Goal: Information Seeking & Learning: Find specific fact

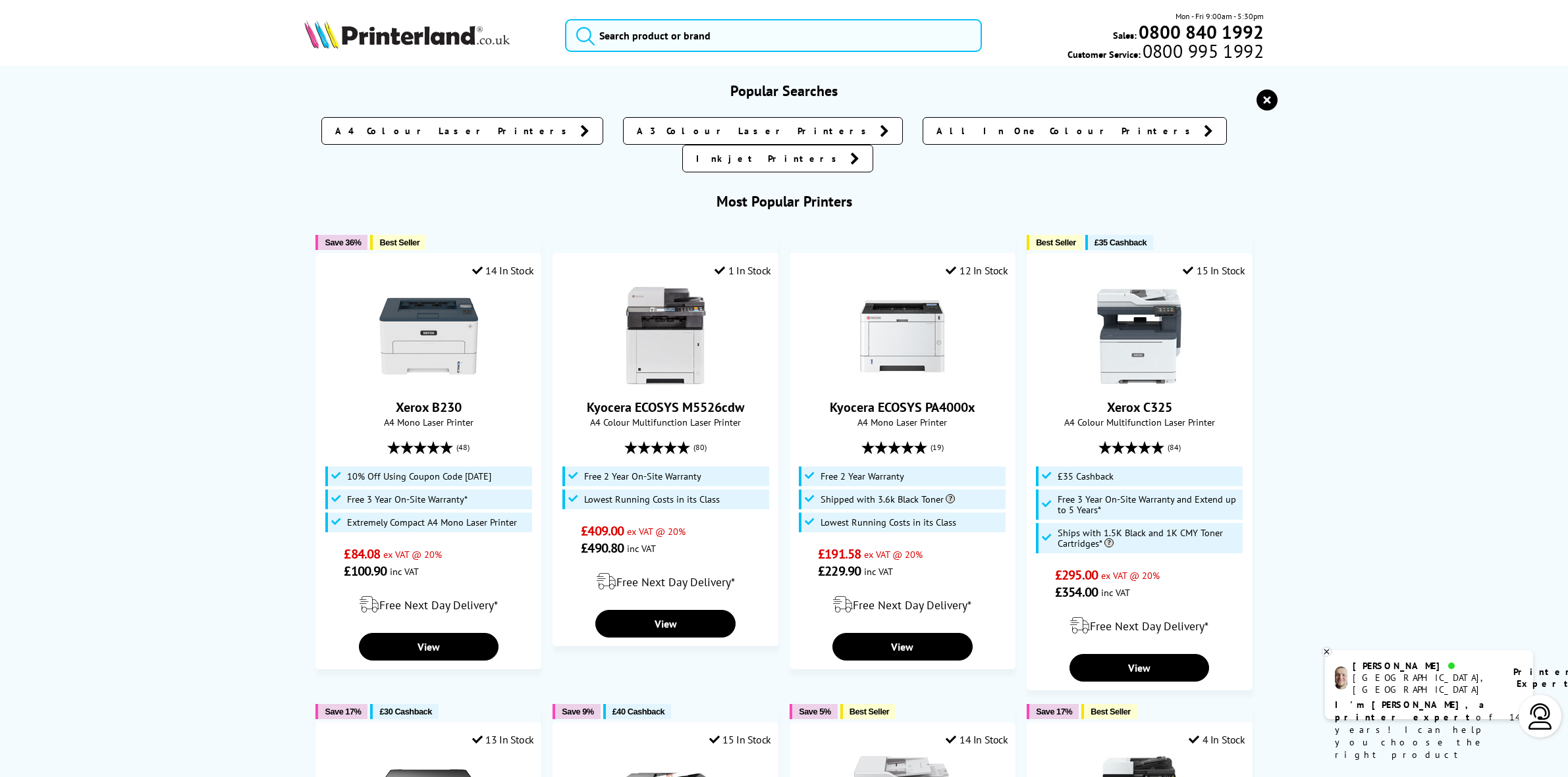
click at [679, 35] on input "search" at bounding box center [773, 35] width 416 height 33
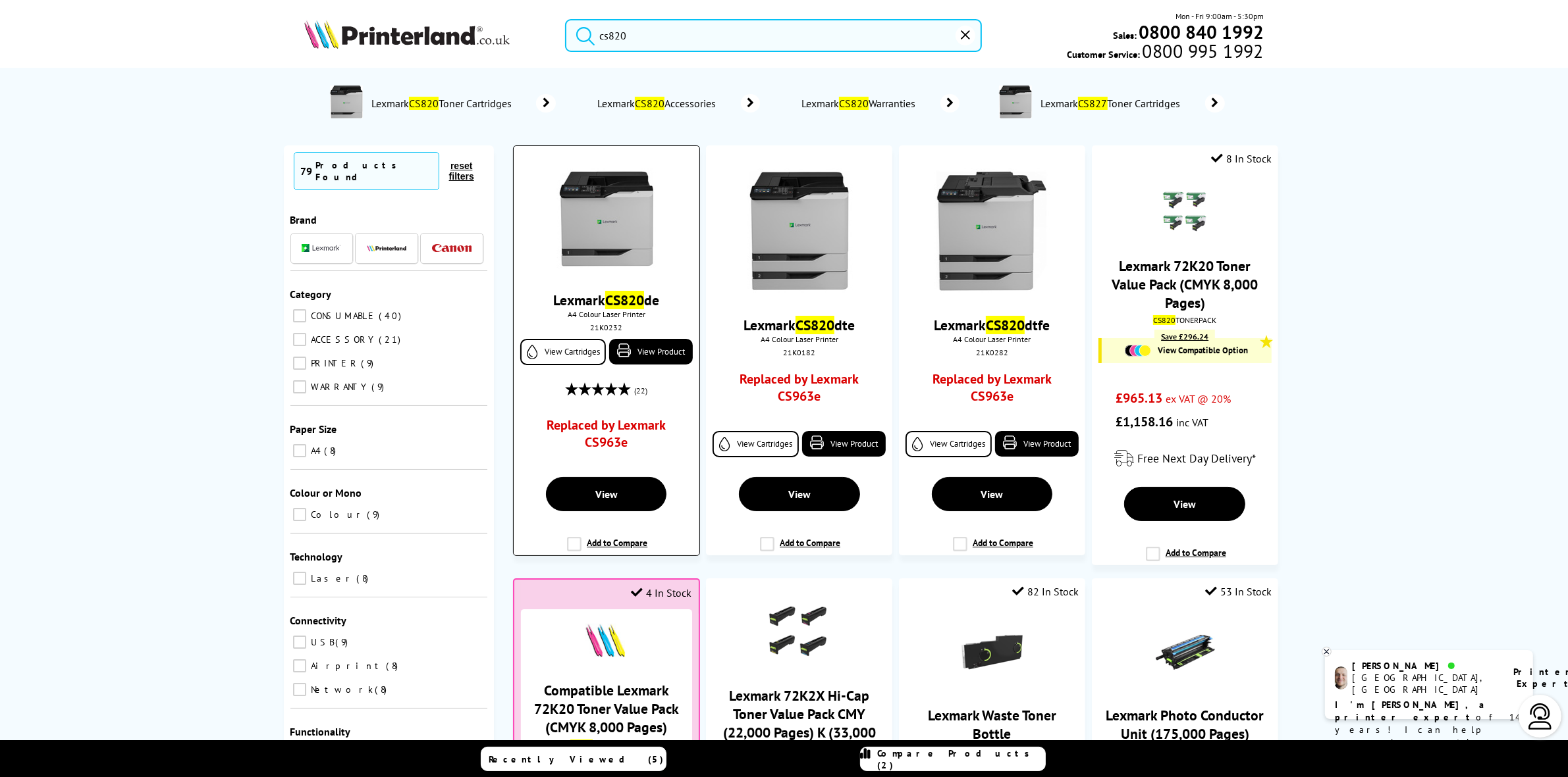
type input "cs820"
click at [639, 215] on img at bounding box center [606, 219] width 99 height 99
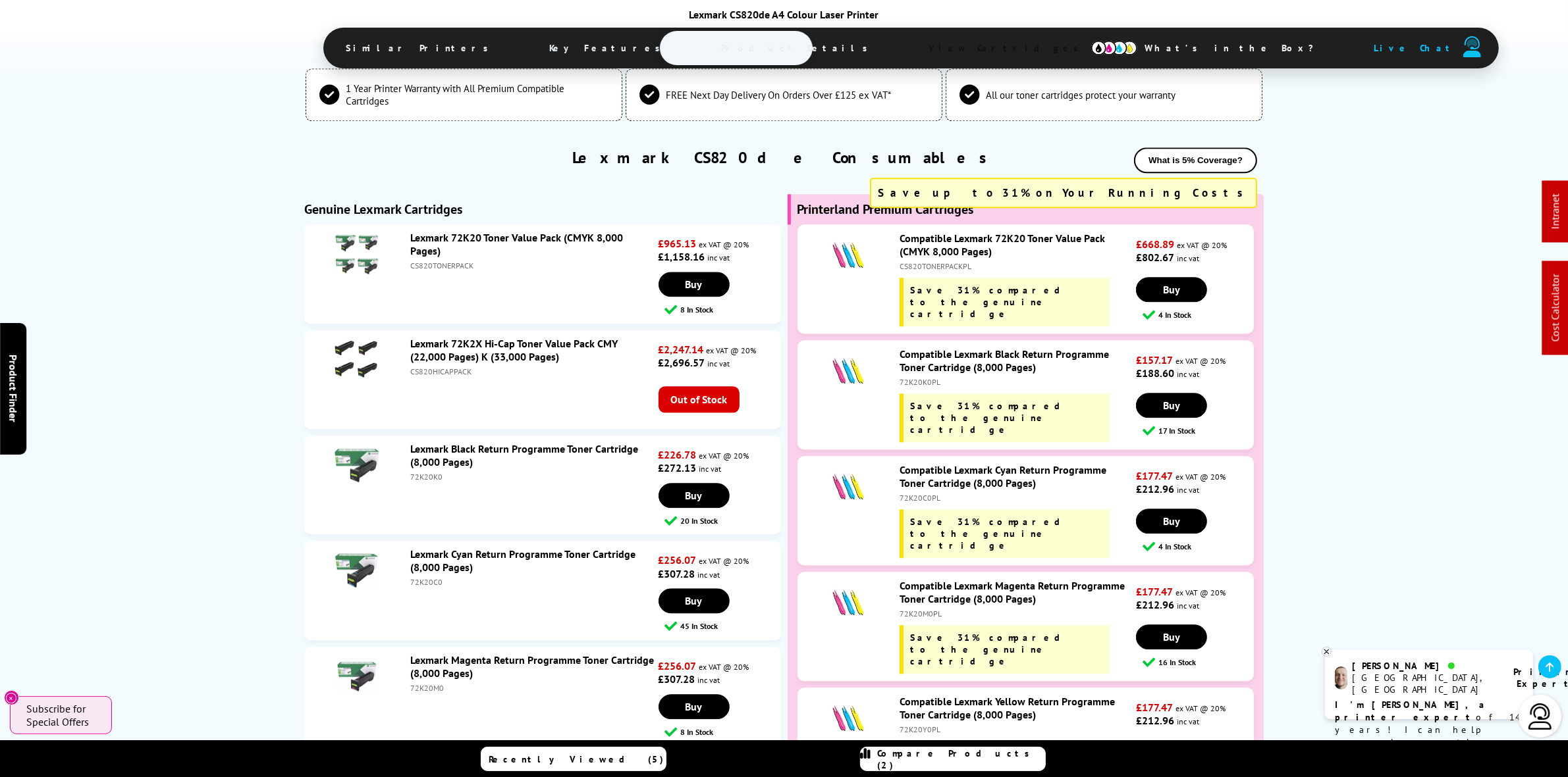
scroll to position [3831, 0]
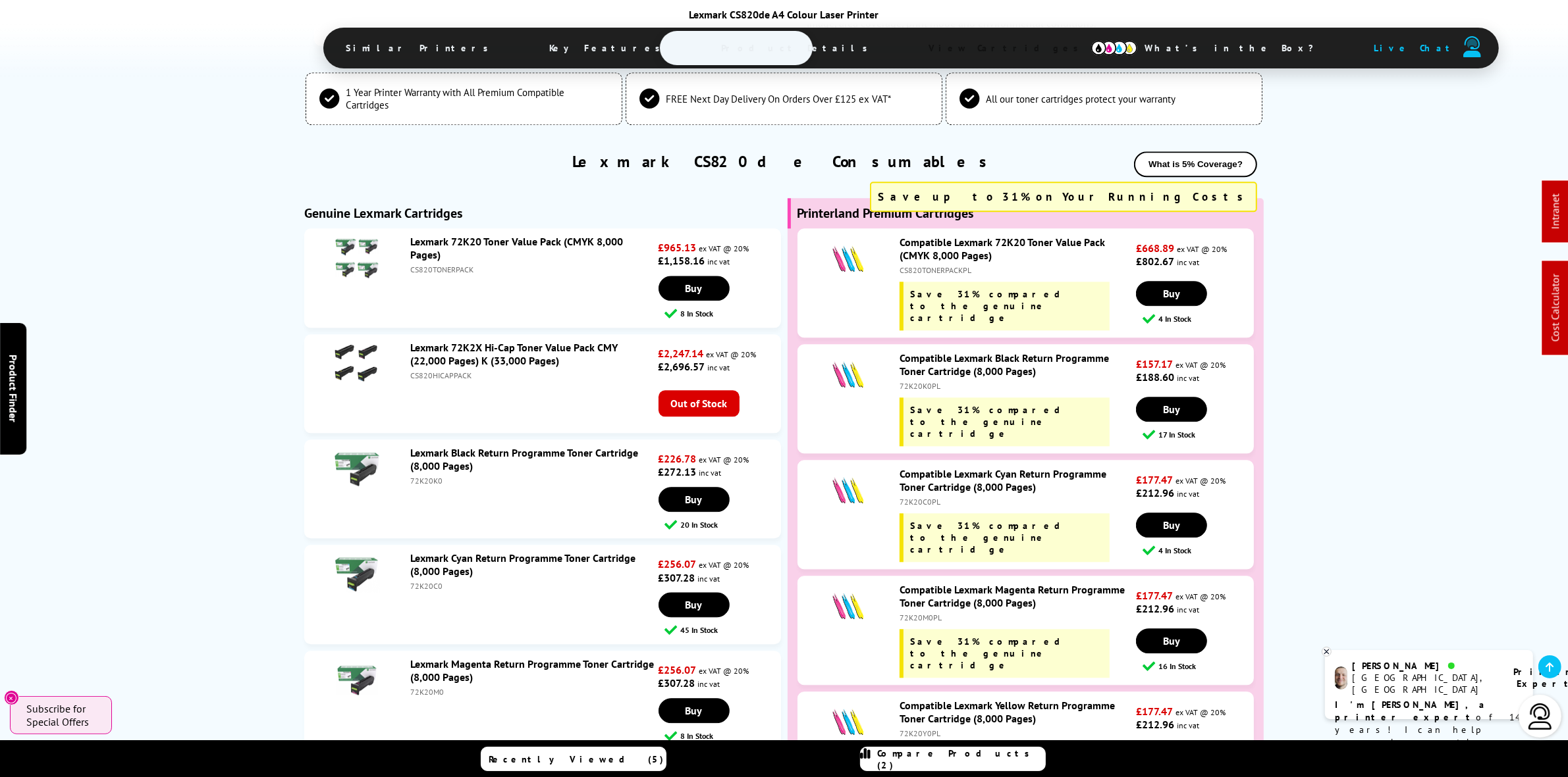
drag, startPoint x: 271, startPoint y: 716, endPoint x: 265, endPoint y: 709, distance: 9.2
drag, startPoint x: 265, startPoint y: 709, endPoint x: 154, endPoint y: 548, distance: 195.6
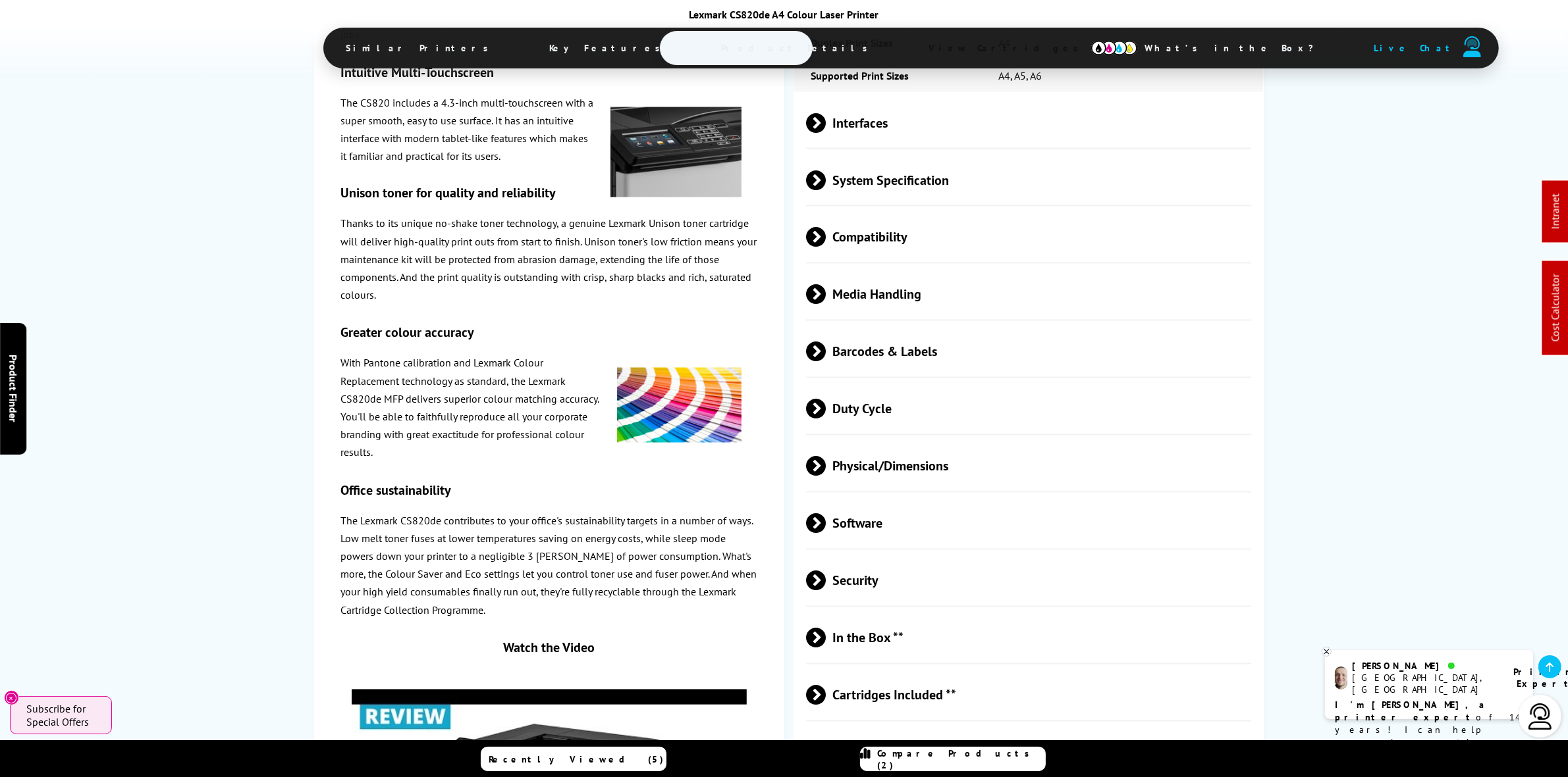
scroll to position [2926, 0]
